Goal: Task Accomplishment & Management: Manage account settings

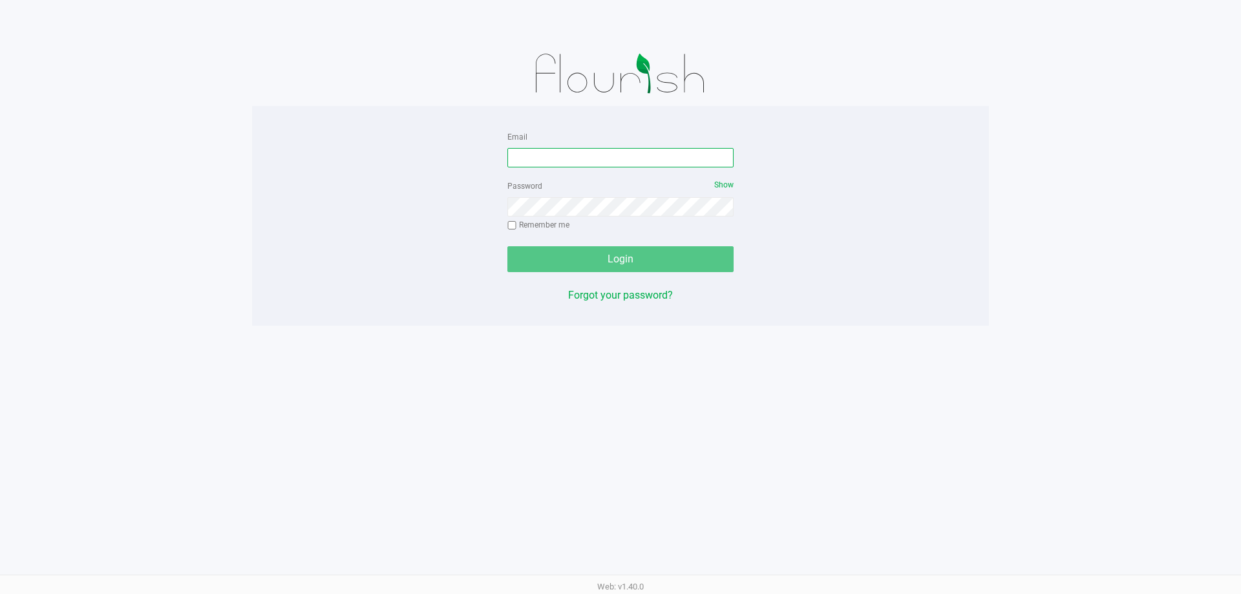
click at [584, 155] on input "Email" at bounding box center [620, 157] width 226 height 19
type input "[EMAIL_ADDRESS][DOMAIN_NAME]"
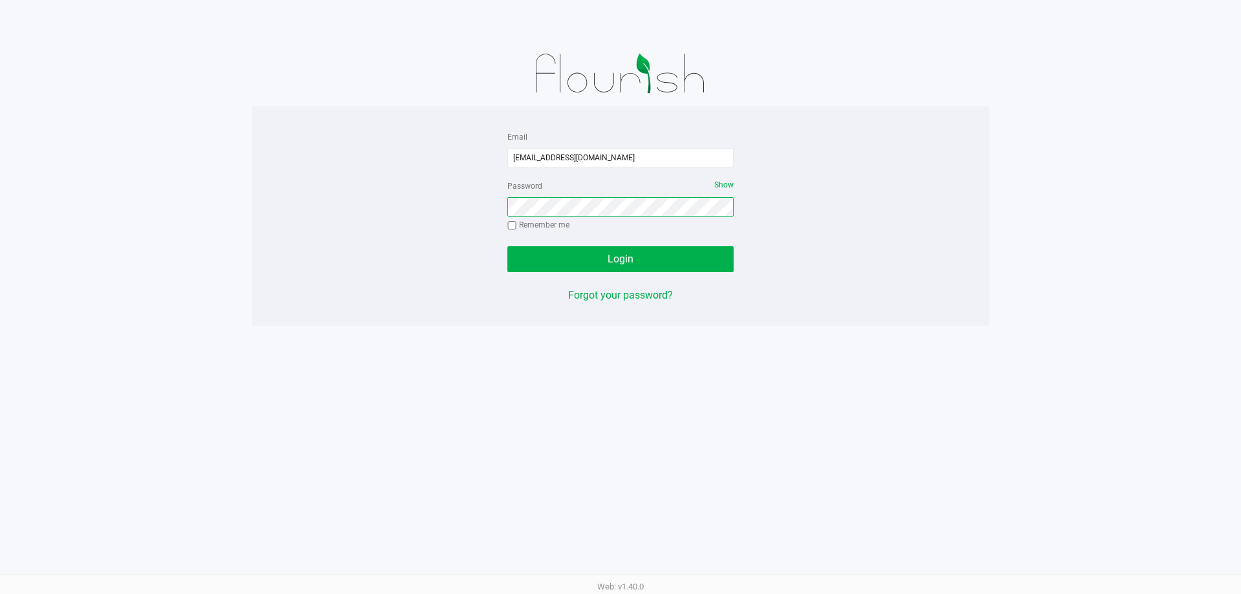
click at [507, 246] on button "Login" at bounding box center [620, 259] width 226 height 26
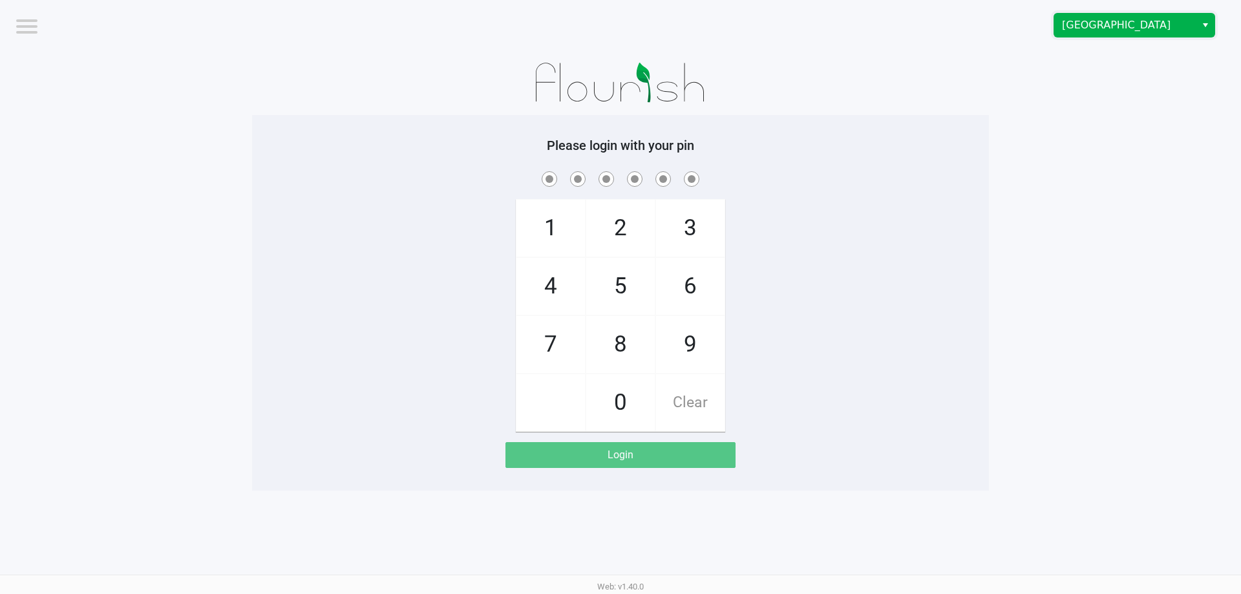
click at [1162, 19] on span "Deerfield Beach WC" at bounding box center [1125, 25] width 126 height 16
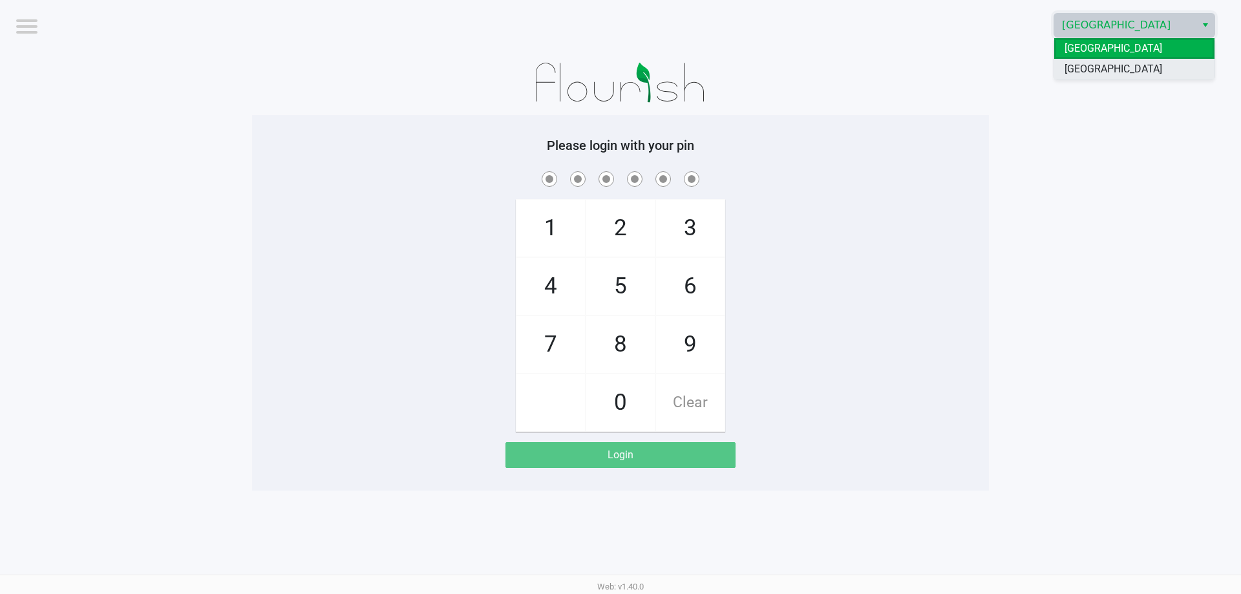
click at [1149, 63] on li "Delray Beach WC" at bounding box center [1134, 69] width 160 height 21
checkbox input "true"
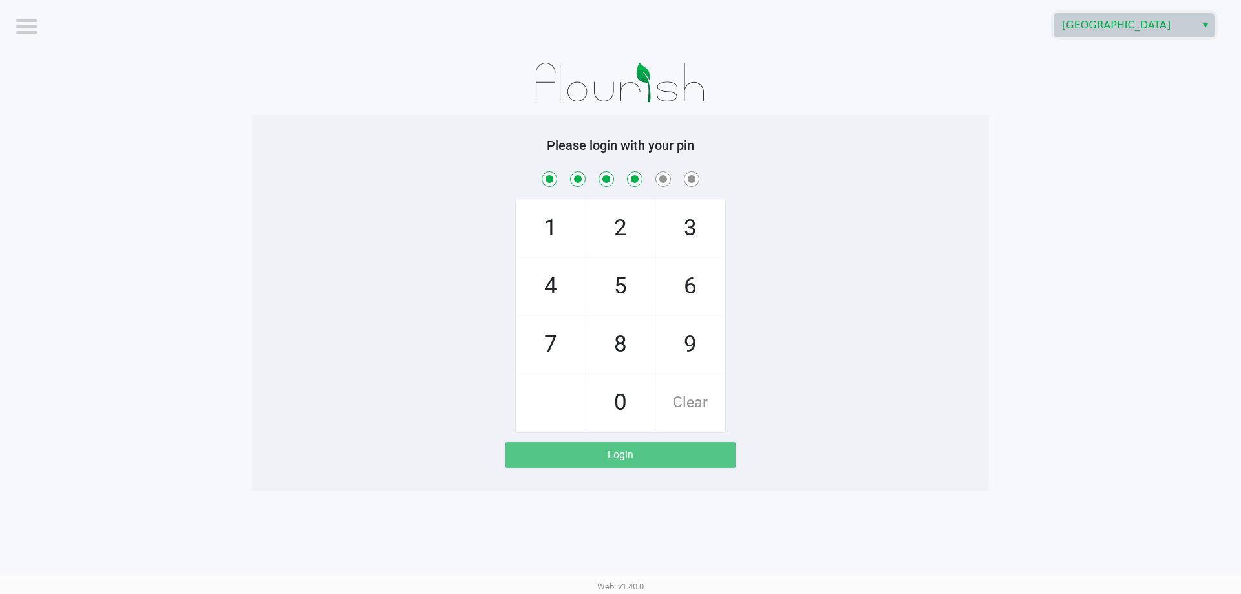
checkbox input "true"
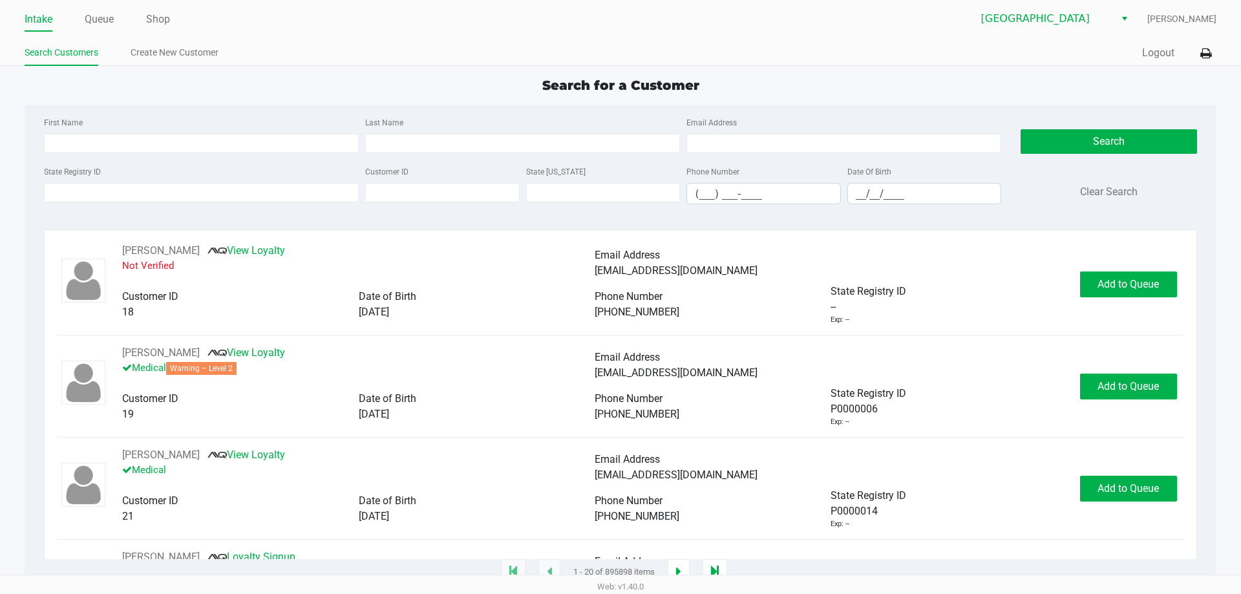
click at [274, 80] on div "Search for a Customer" at bounding box center [620, 85] width 1211 height 19
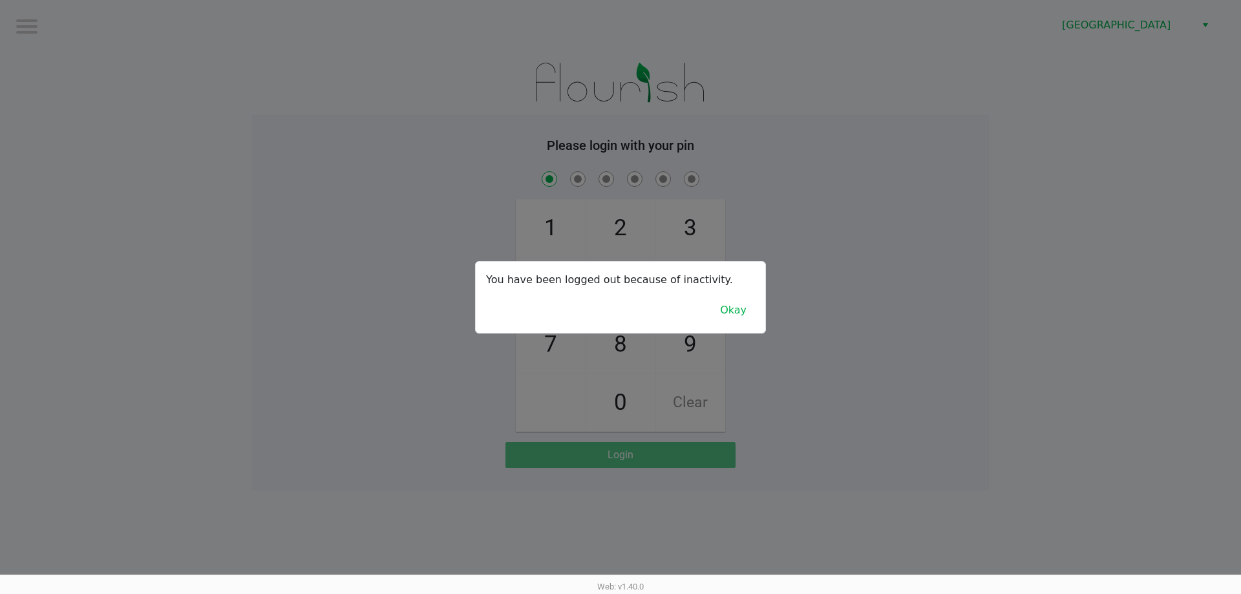
checkbox input "true"
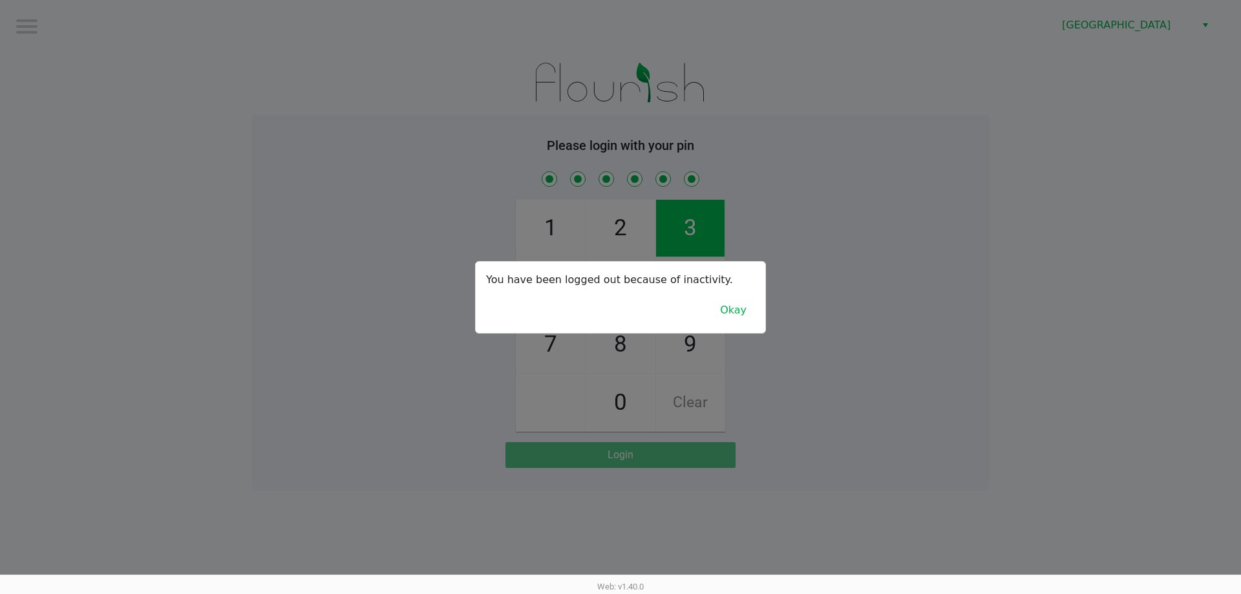
checkbox input "true"
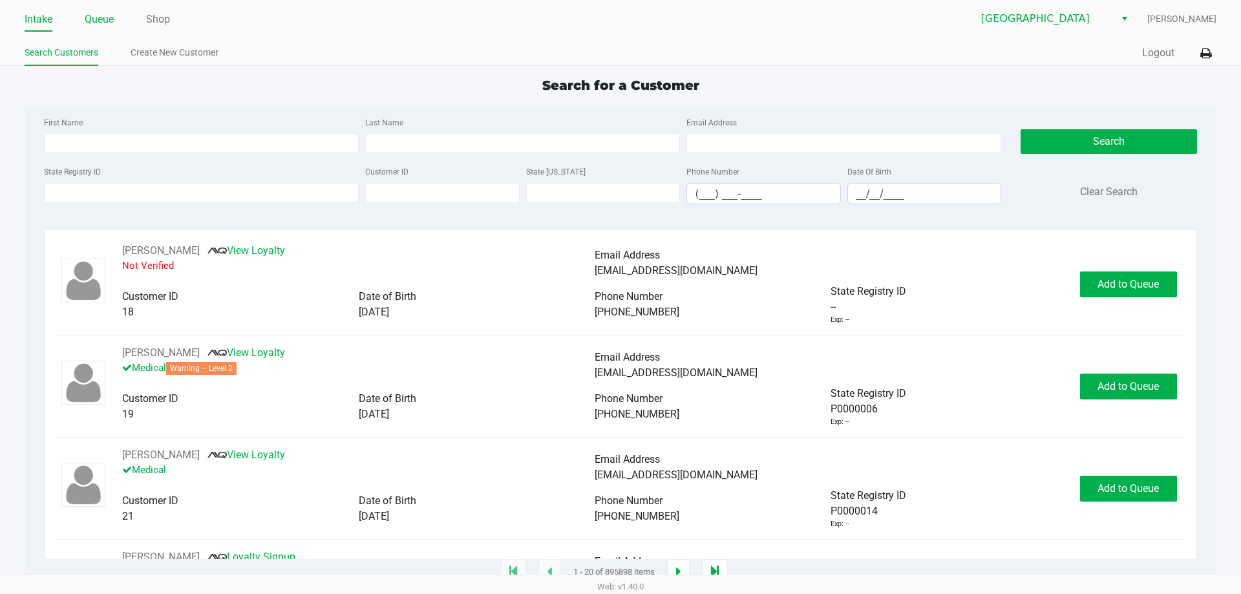
click at [91, 15] on link "Queue" at bounding box center [99, 19] width 29 height 18
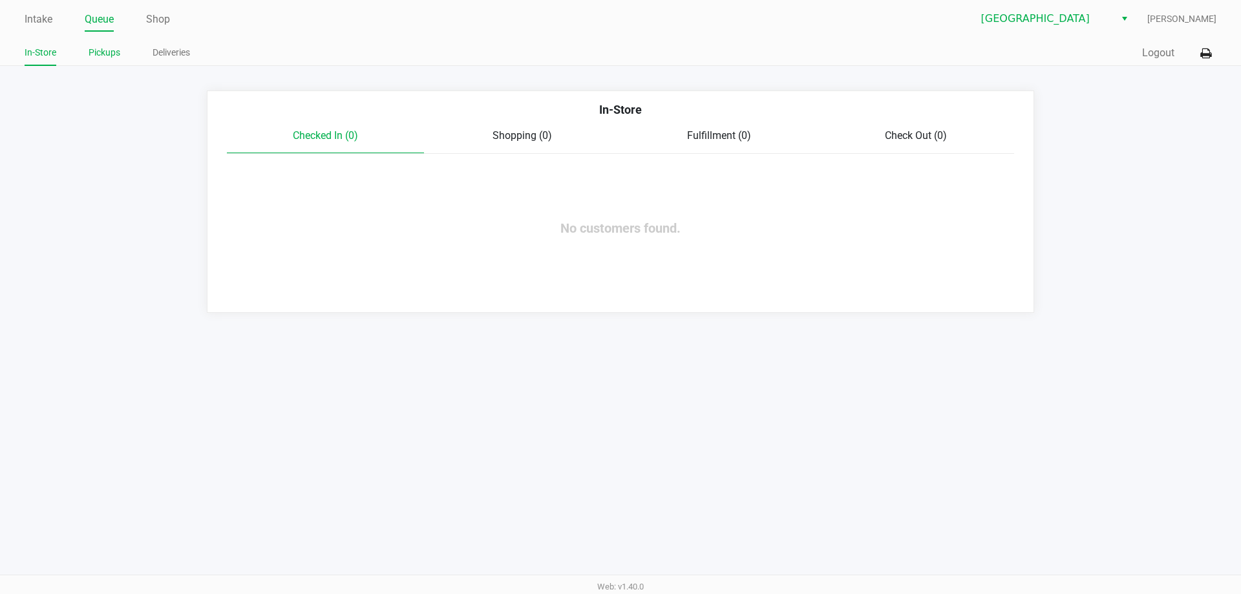
click at [107, 45] on link "Pickups" at bounding box center [105, 53] width 32 height 16
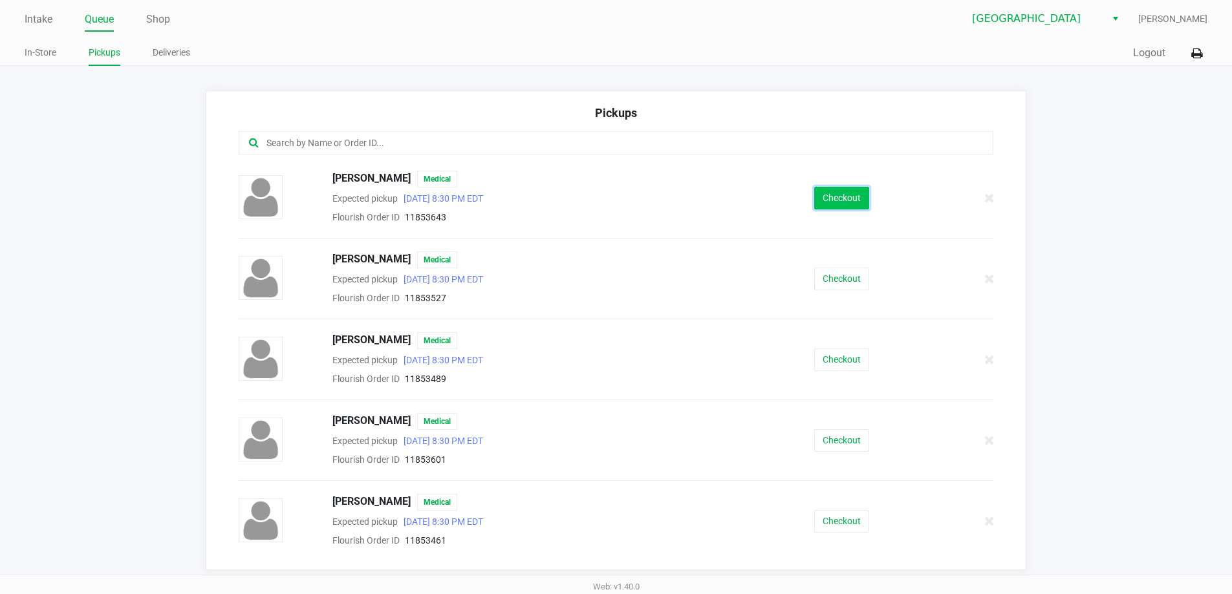
click at [827, 197] on button "Checkout" at bounding box center [841, 198] width 55 height 23
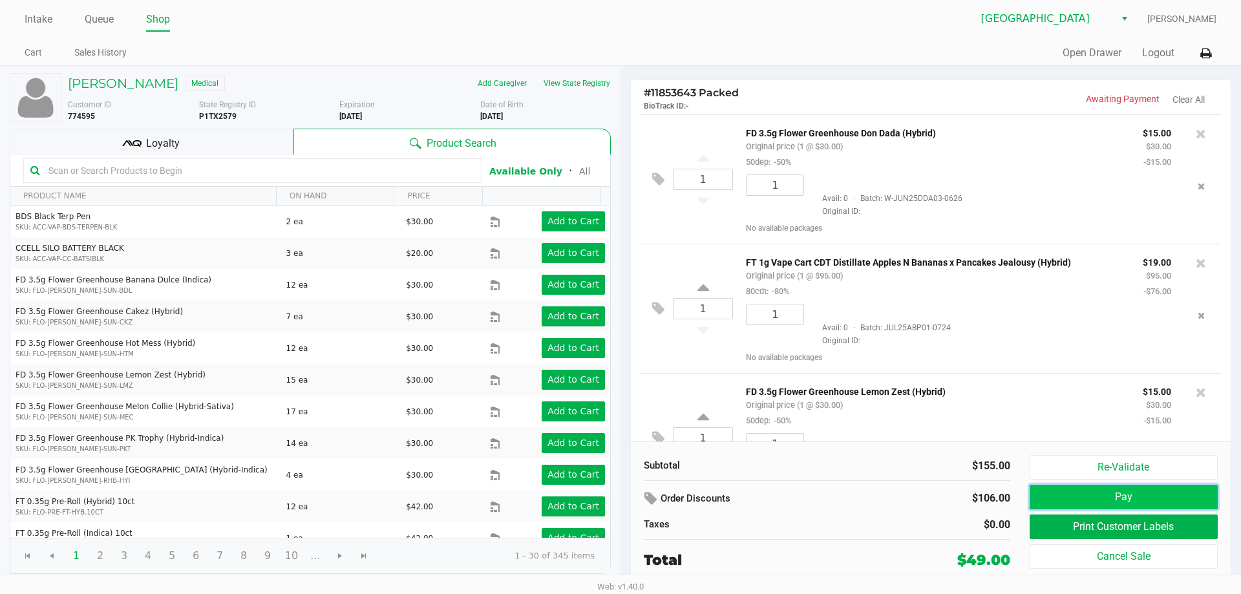
click at [1118, 489] on button "Pay" at bounding box center [1124, 497] width 188 height 25
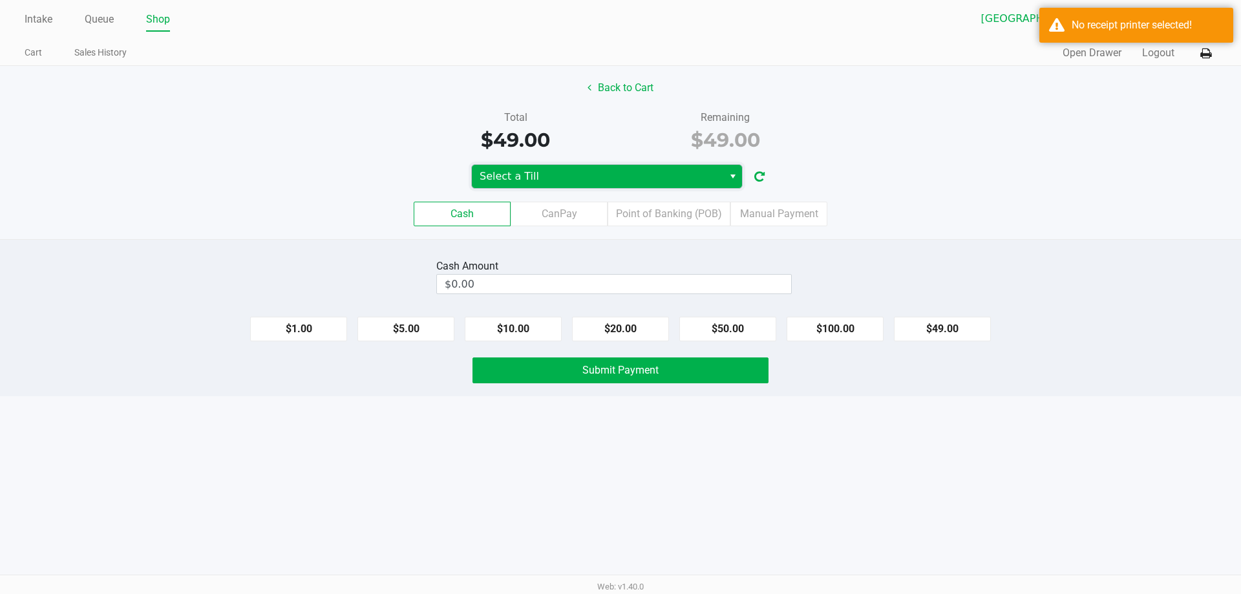
click at [624, 182] on span "Select a Till" at bounding box center [598, 177] width 236 height 16
click at [736, 177] on span "Select" at bounding box center [733, 177] width 10 height 16
click at [923, 173] on div "Select a Till" at bounding box center [620, 176] width 1241 height 25
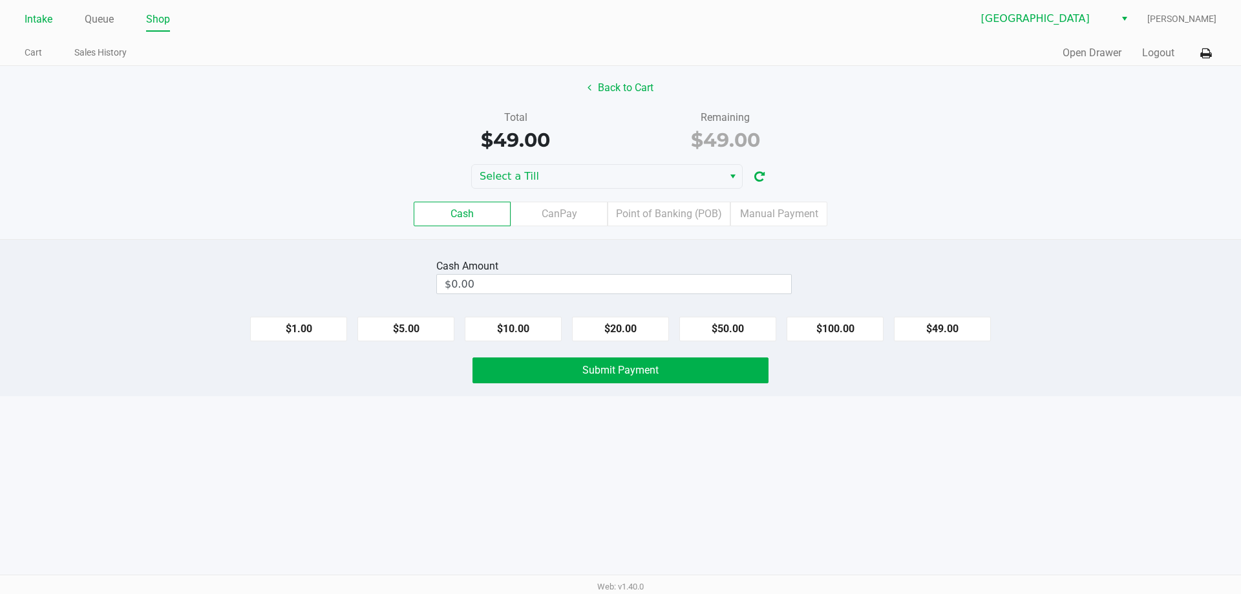
click at [39, 17] on link "Intake" at bounding box center [39, 19] width 28 height 18
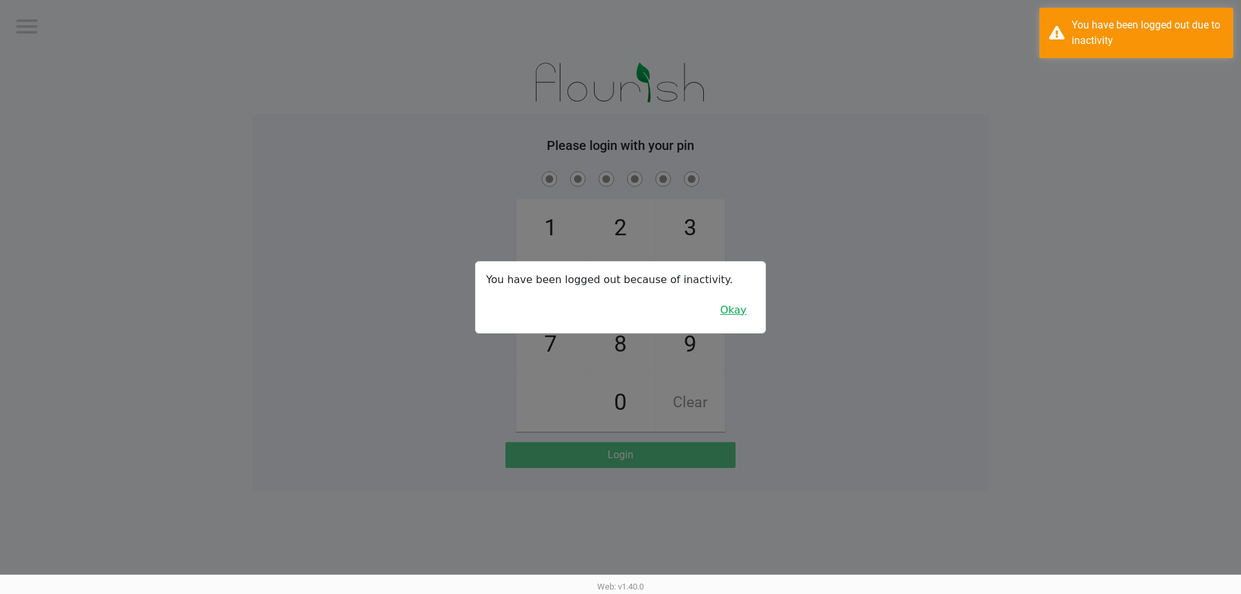
drag, startPoint x: 740, startPoint y: 307, endPoint x: 806, endPoint y: 339, distance: 74.0
click at [743, 314] on button "Okay" at bounding box center [733, 310] width 43 height 25
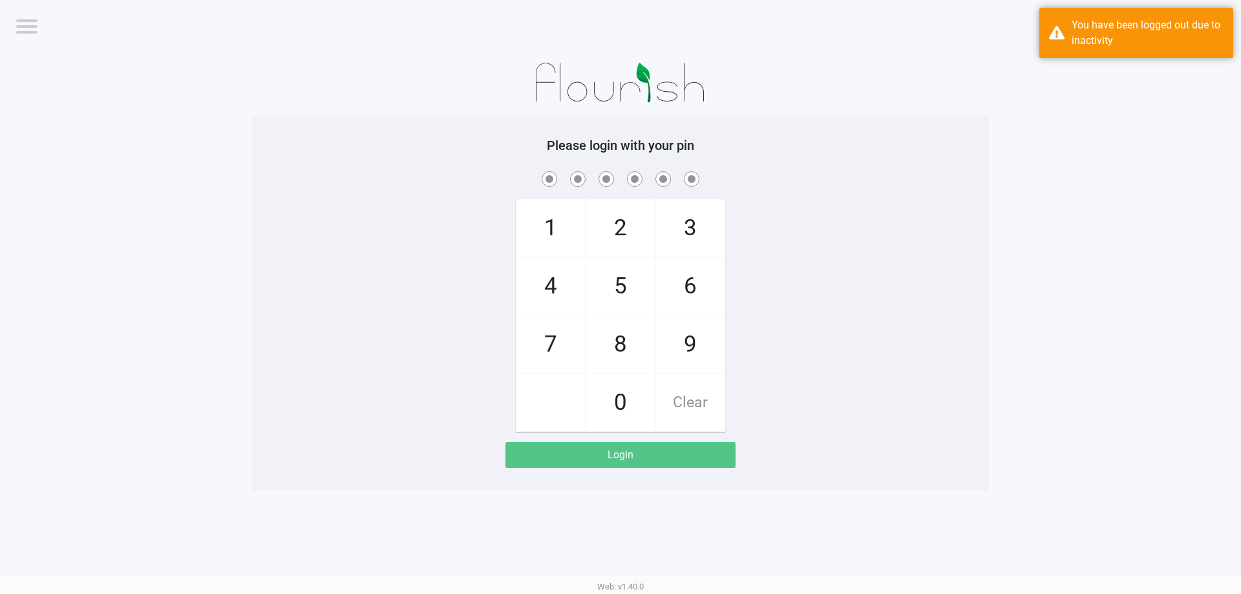
click at [807, 339] on div "1 4 7 2 5 8 0 3 6 9 Clear" at bounding box center [620, 300] width 737 height 263
checkbox input "true"
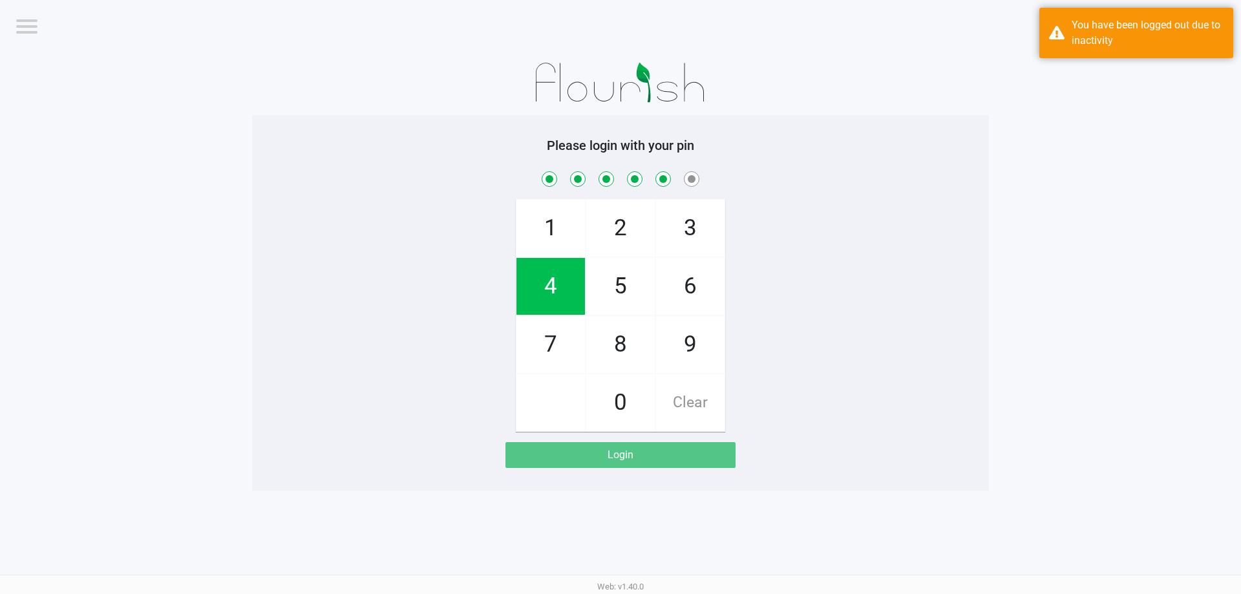
checkbox input "true"
checkbox input "false"
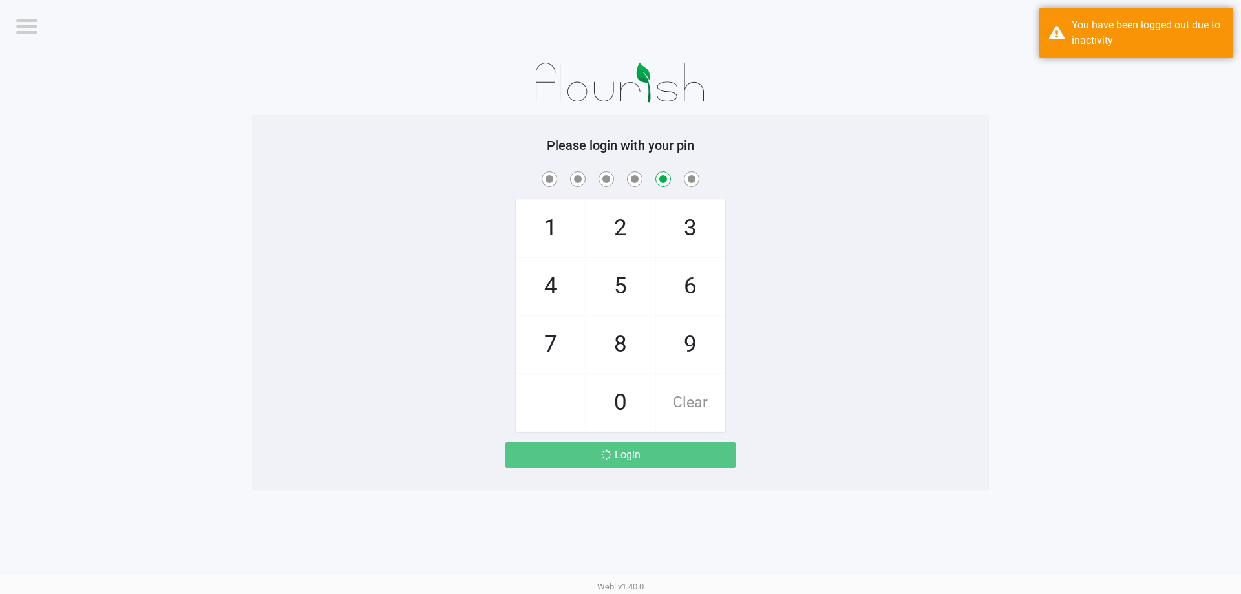
checkbox input "false"
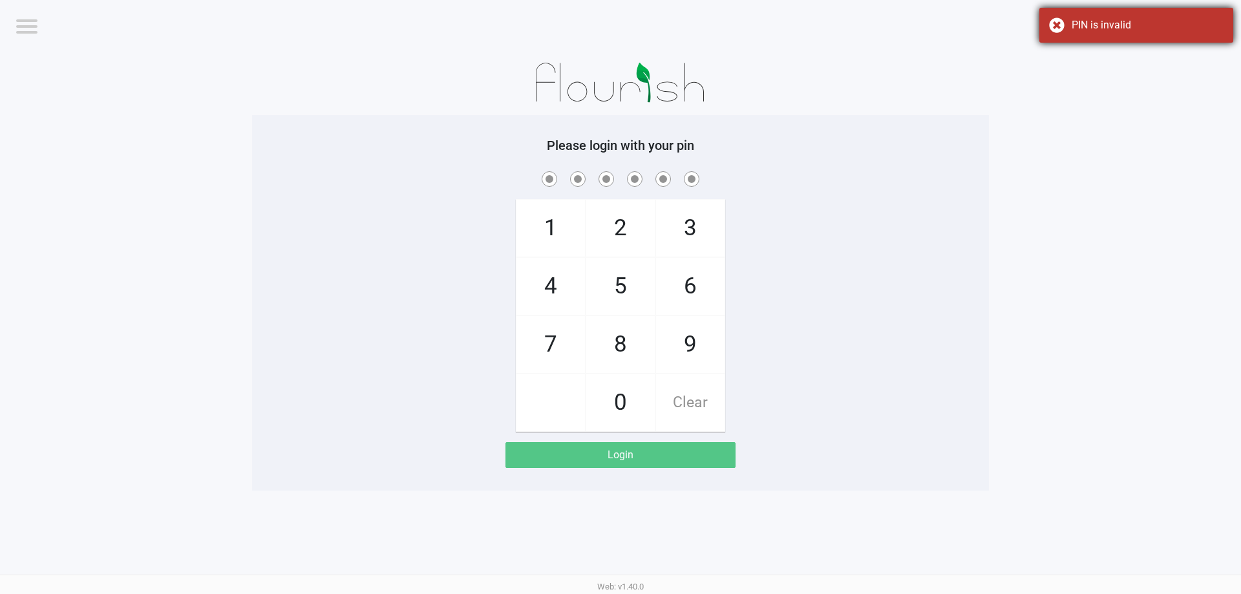
click at [1047, 28] on div "PIN is invalid" at bounding box center [1137, 25] width 194 height 35
click at [1015, 202] on app-pos-login-wrapper "Logout Delray Beach WC Please login with your pin 1 4 7 2 5 8 0 3 6 9 Clear Log…" at bounding box center [620, 245] width 1241 height 491
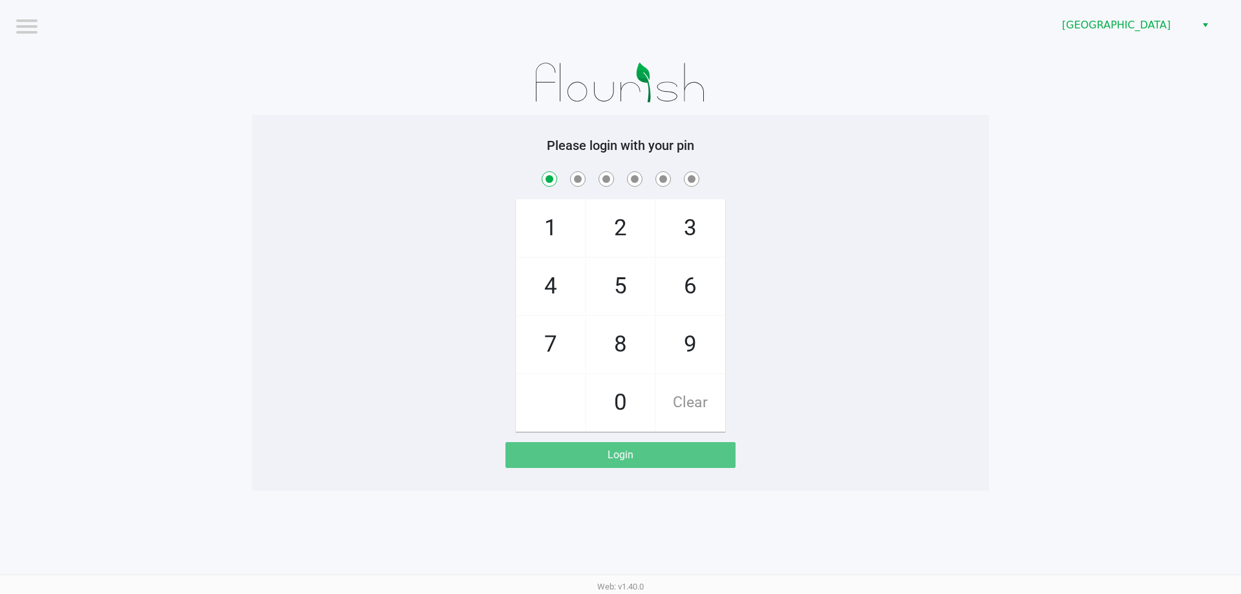
checkbox input "true"
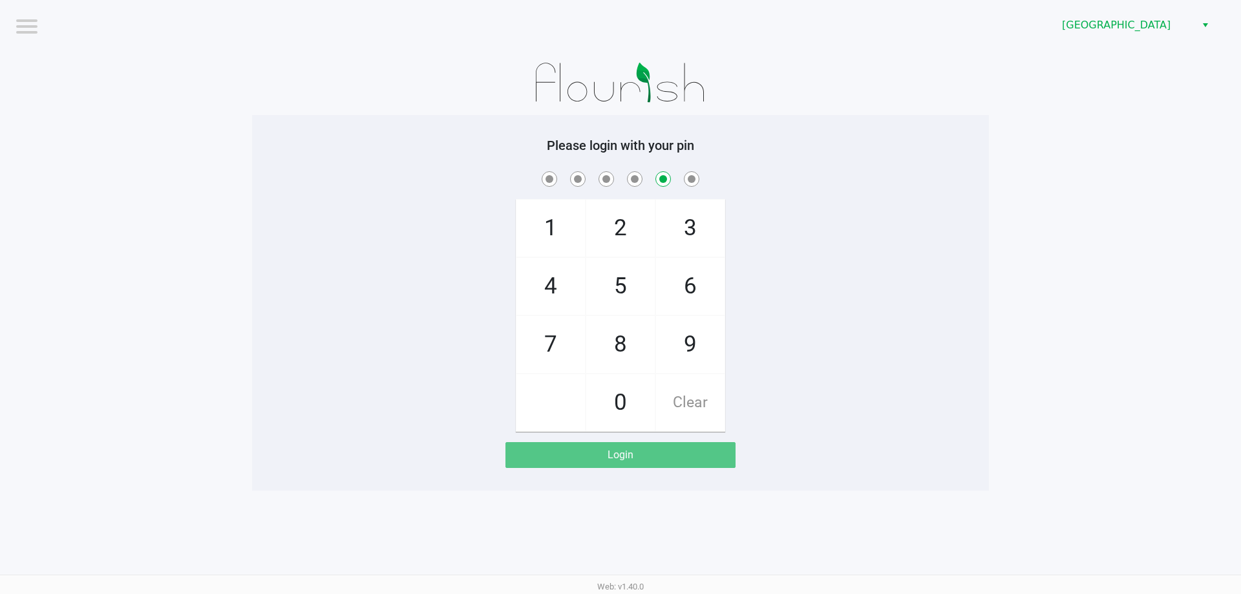
checkbox input "false"
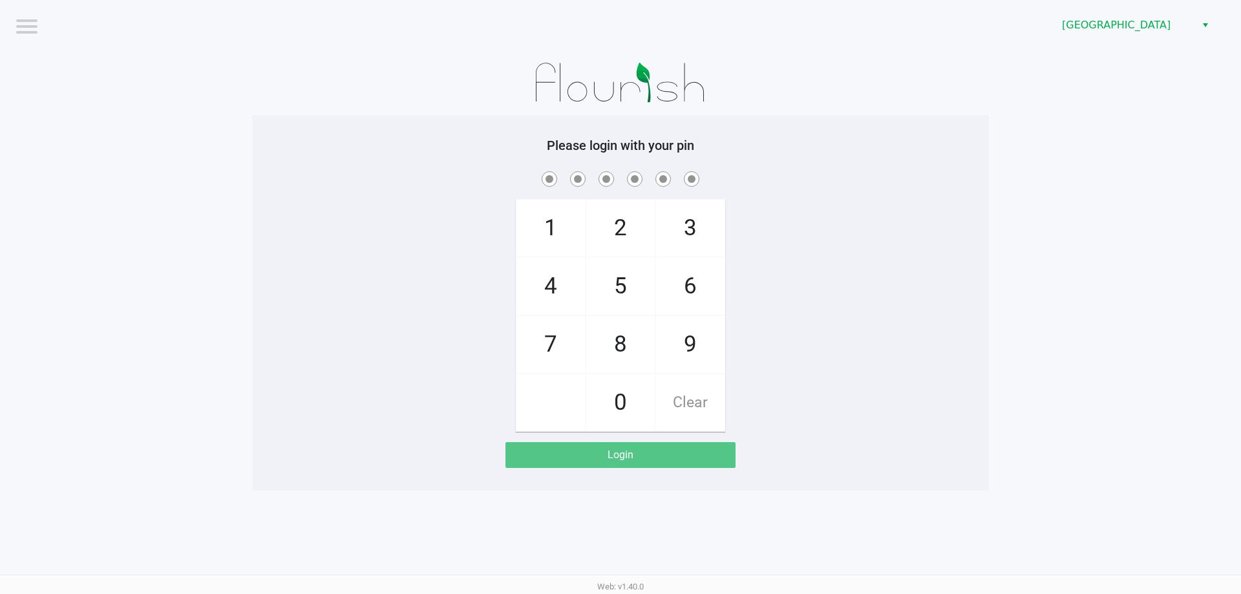
checkbox input "true"
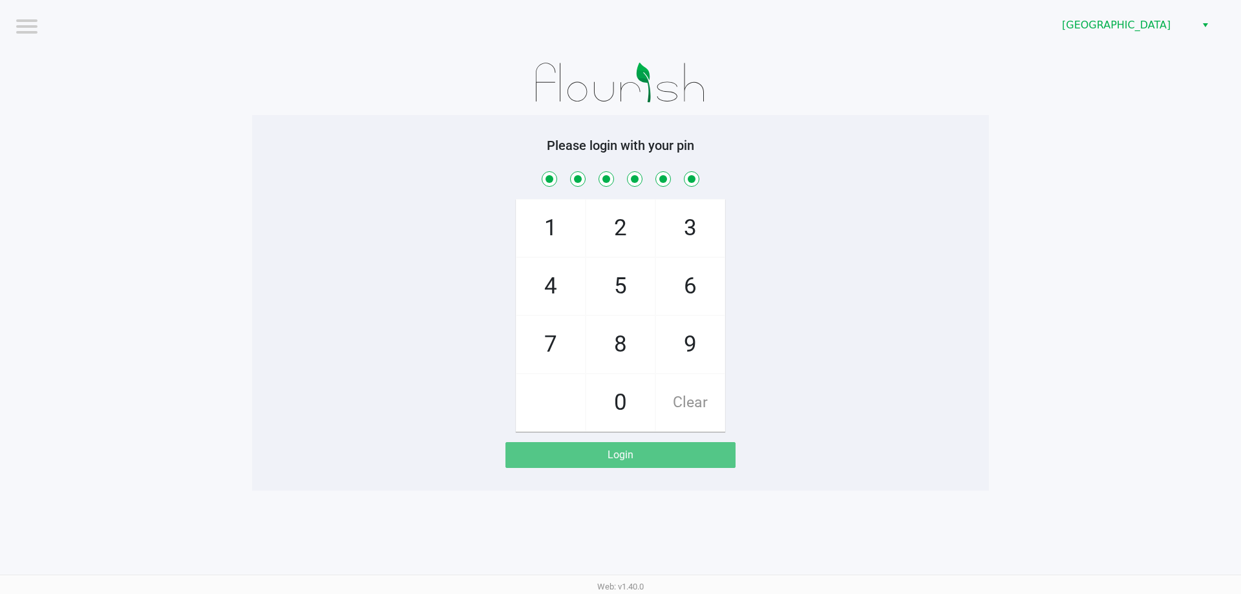
checkbox input "true"
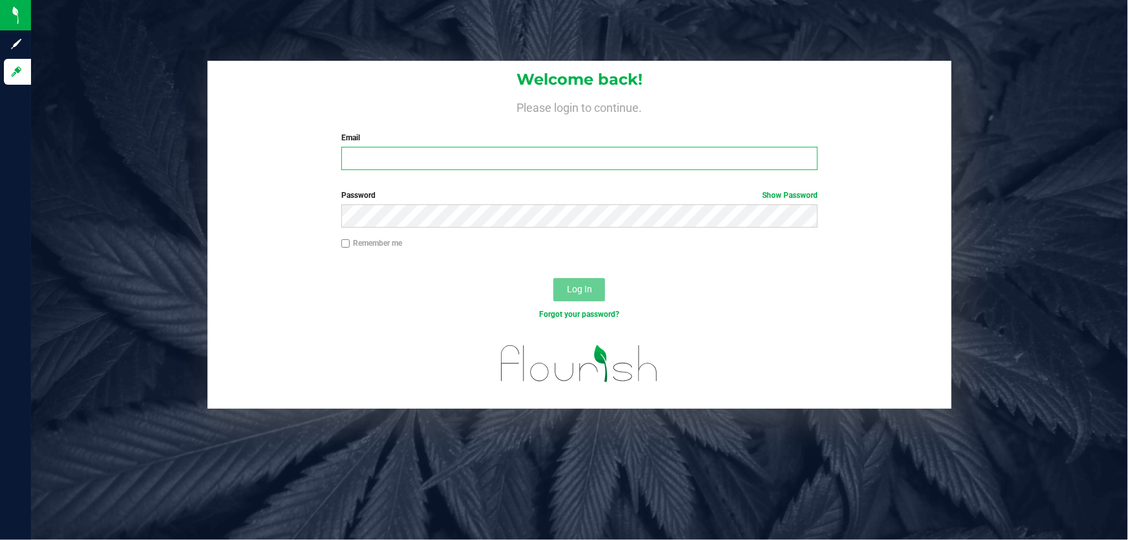
click at [390, 156] on input "Email" at bounding box center [579, 158] width 477 height 23
type input "[EMAIL_ADDRESS][DOMAIN_NAME]"
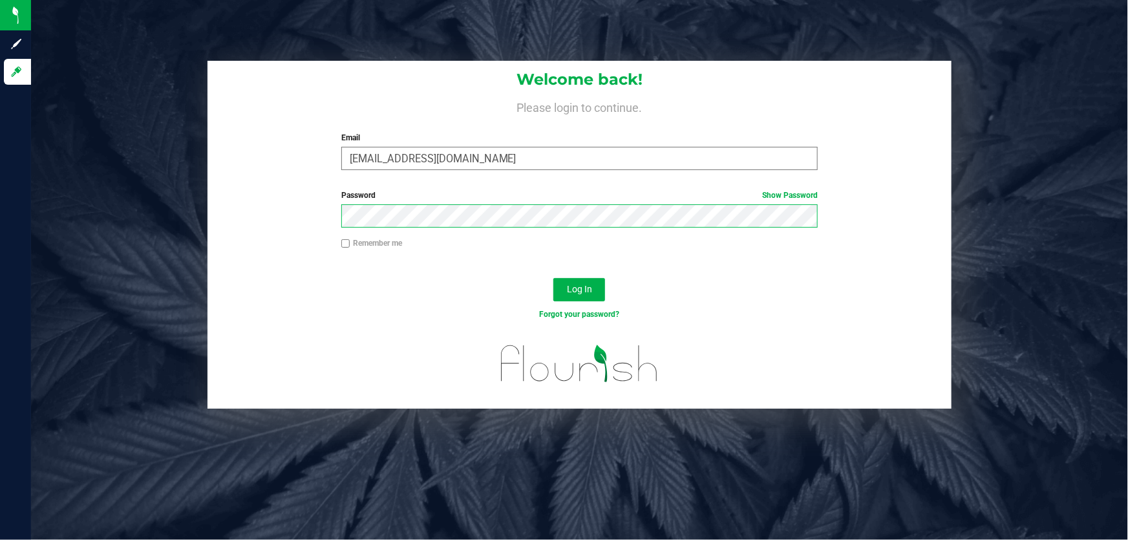
click at [553, 278] on button "Log In" at bounding box center [579, 289] width 52 height 23
